Goal: Use online tool/utility: Utilize a website feature to perform a specific function

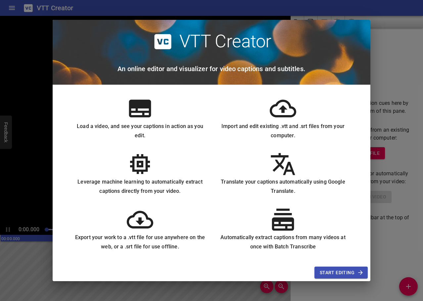
click at [330, 267] on button "Start Editing" at bounding box center [340, 273] width 53 height 12
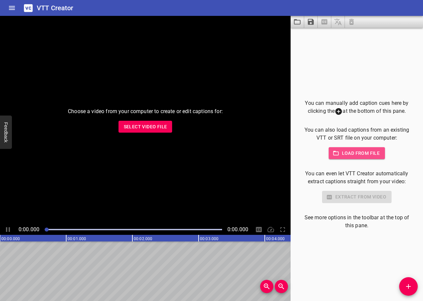
click at [373, 155] on span "Load from file" at bounding box center [357, 153] width 46 height 8
click at [133, 126] on span "Select Video File" at bounding box center [145, 127] width 43 height 8
click at [153, 128] on span "Select Video File" at bounding box center [145, 127] width 43 height 8
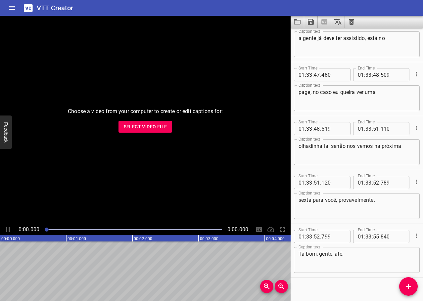
scroll to position [38905, 0]
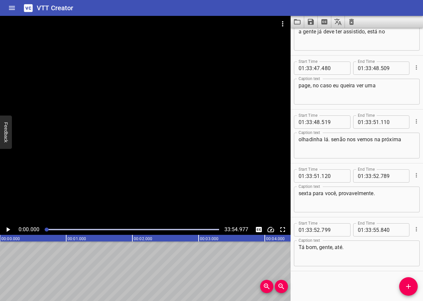
click at [172, 95] on div at bounding box center [145, 120] width 290 height 208
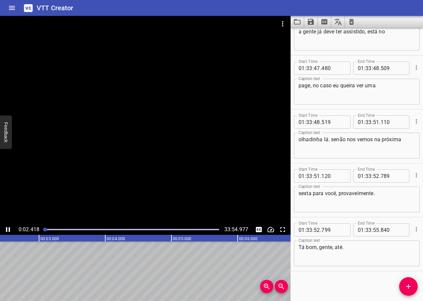
click at [222, 147] on div at bounding box center [145, 120] width 290 height 208
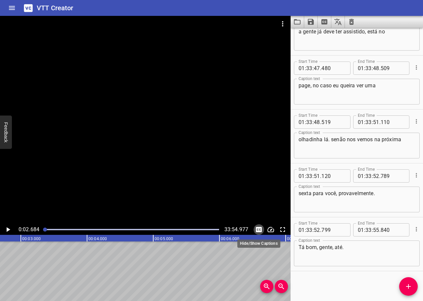
click at [255, 229] on icon "Toggle captions" at bounding box center [259, 230] width 8 height 8
click at [258, 229] on icon "Toggle captions" at bounding box center [259, 229] width 6 height 5
drag, startPoint x: 47, startPoint y: 229, endPoint x: 0, endPoint y: 222, distance: 47.5
click at [0, 223] on html "VTT Creator Caption Editor Batch Transcribe Login Sign Up Privacy Contact 0:02.…" at bounding box center [211, 150] width 423 height 301
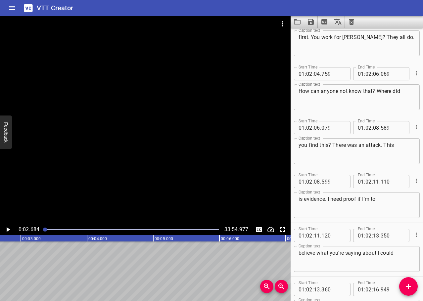
scroll to position [0, 0]
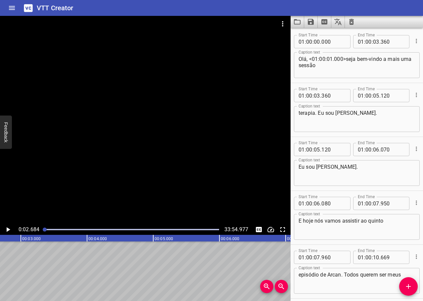
drag, startPoint x: 44, startPoint y: 230, endPoint x: 18, endPoint y: 231, distance: 25.8
click at [18, 231] on div "0:02.684 33:54.977" at bounding box center [145, 229] width 290 height 11
click at [9, 229] on icon "Play/Pause" at bounding box center [9, 229] width 4 height 5
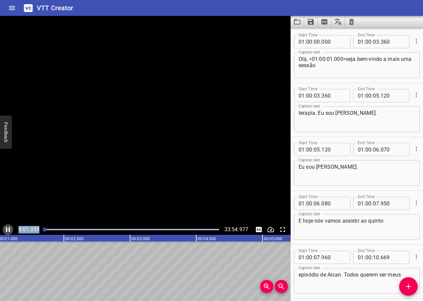
click at [8, 229] on icon "Play/Pause" at bounding box center [8, 230] width 8 height 8
click at [342, 65] on textarea "Olá, <01:00:01.000>seja bem-vindo a mais uma sessão" at bounding box center [356, 65] width 116 height 19
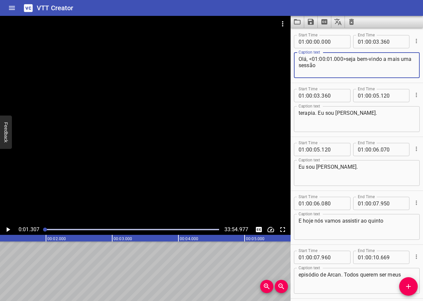
click at [341, 60] on textarea "Olá, <01:00:01.000>seja bem-vindo a mais uma sessão" at bounding box center [356, 65] width 116 height 19
type textarea "Olá, seja bem-vindo a mais uma sessão"
click at [11, 229] on icon "Play/Pause" at bounding box center [8, 230] width 8 height 8
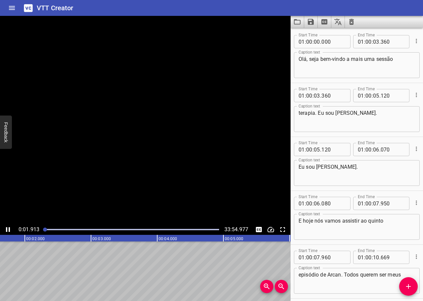
click at [0, 224] on html "VTT Creator Caption Editor Batch Transcribe Login Sign Up Privacy Contact 0:01.…" at bounding box center [211, 150] width 423 height 301
click at [8, 225] on button "Play/Pause" at bounding box center [8, 229] width 11 height 11
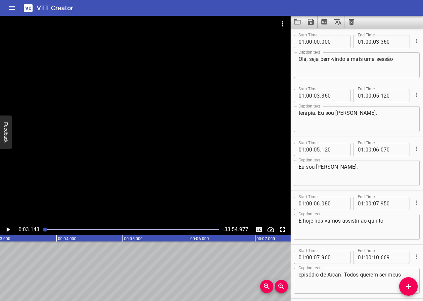
drag, startPoint x: 23, startPoint y: 228, endPoint x: 0, endPoint y: 224, distance: 23.5
click at [0, 224] on html "VTT Creator Caption Editor Batch Transcribe Login Sign Up Privacy Contact 0:03.…" at bounding box center [211, 150] width 423 height 301
click at [281, 23] on icon "Video Options" at bounding box center [283, 24] width 8 height 8
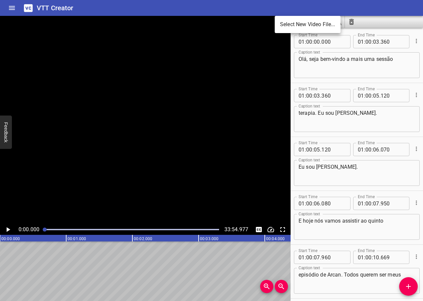
click at [194, 66] on div at bounding box center [211, 150] width 423 height 301
click at [173, 84] on div at bounding box center [145, 120] width 290 height 208
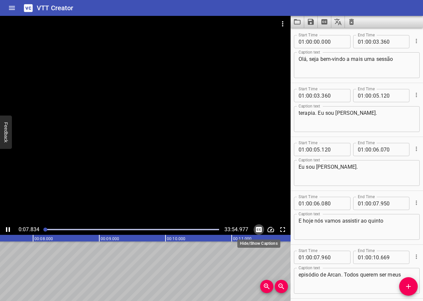
click at [258, 232] on icon "Toggle captions" at bounding box center [259, 229] width 6 height 5
click at [256, 230] on icon "Toggle captions" at bounding box center [259, 229] width 6 height 5
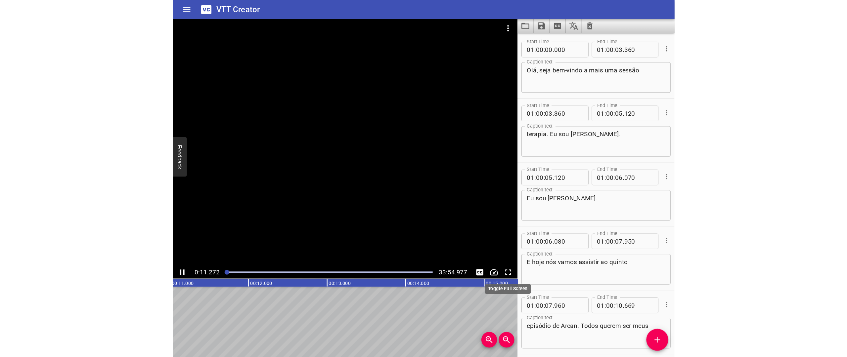
scroll to position [0, 746]
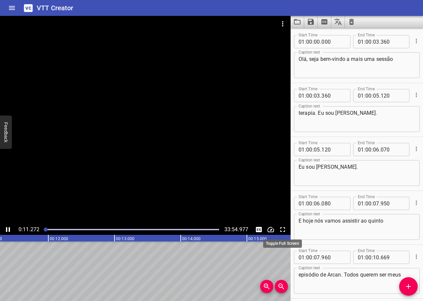
click at [281, 230] on icon "Toggle fullscreen" at bounding box center [283, 230] width 8 height 8
click at [172, 121] on div at bounding box center [145, 120] width 290 height 208
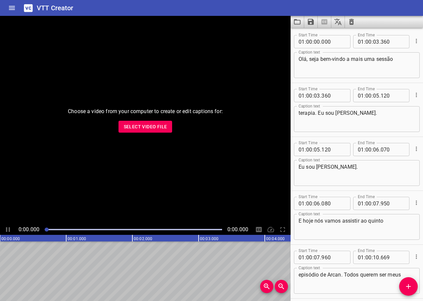
scroll to position [38905, 0]
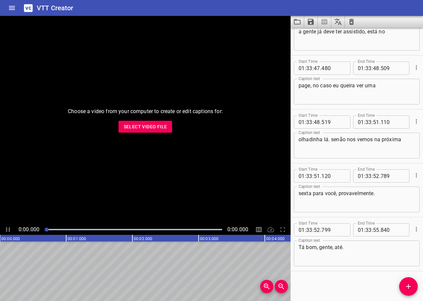
click at [102, 166] on div "Choose a video from your computer to create or edit captions for: Select Video …" at bounding box center [145, 120] width 290 height 208
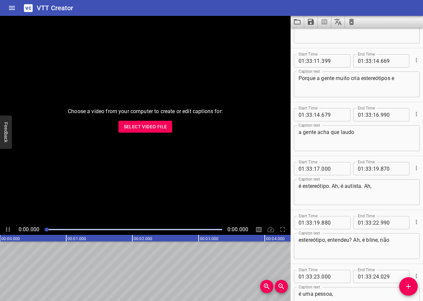
scroll to position [38078, 0]
